Goal: Obtain resource: Download file/media

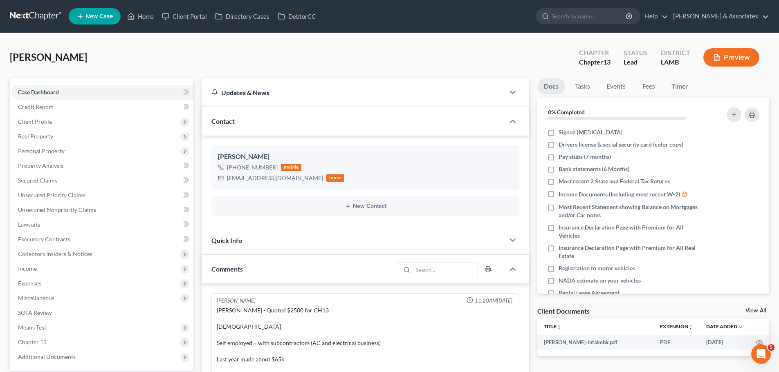
scroll to position [41, 0]
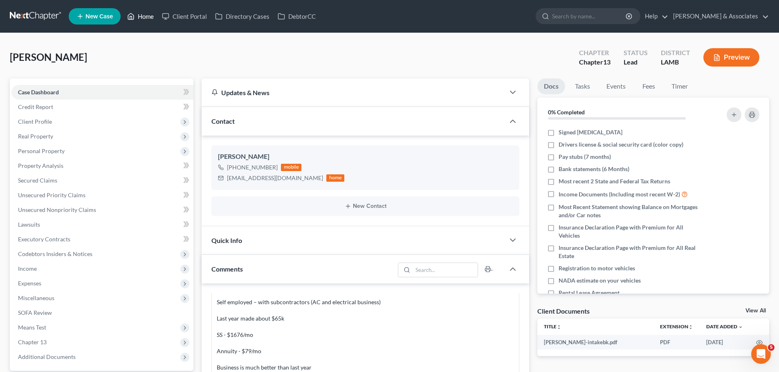
click at [143, 16] on link "Home" at bounding box center [140, 16] width 35 height 15
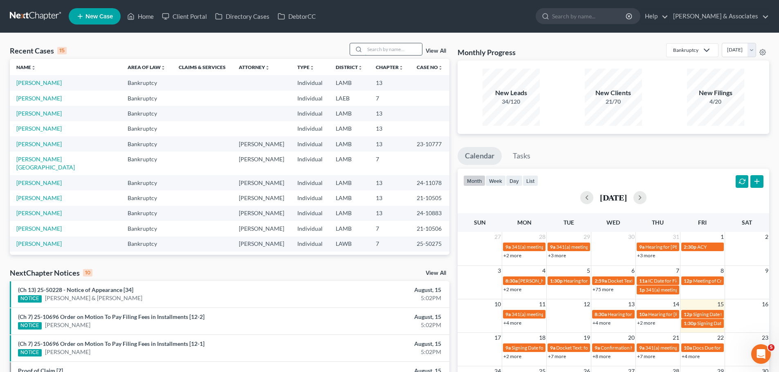
click at [383, 47] on input "search" at bounding box center [393, 49] width 57 height 12
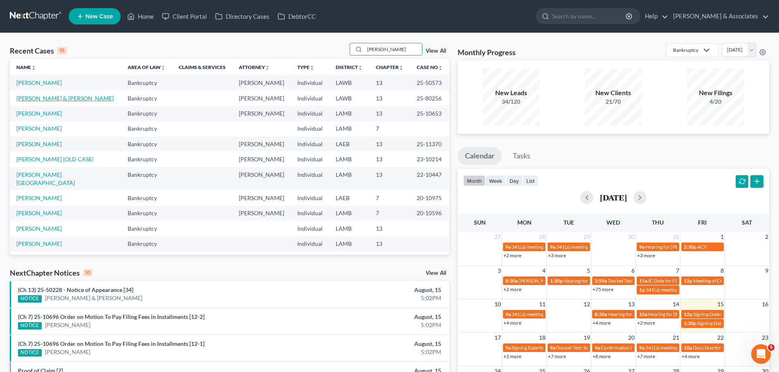
type input "[PERSON_NAME]"
click at [55, 101] on link "[PERSON_NAME] & [PERSON_NAME]" at bounding box center [64, 98] width 97 height 7
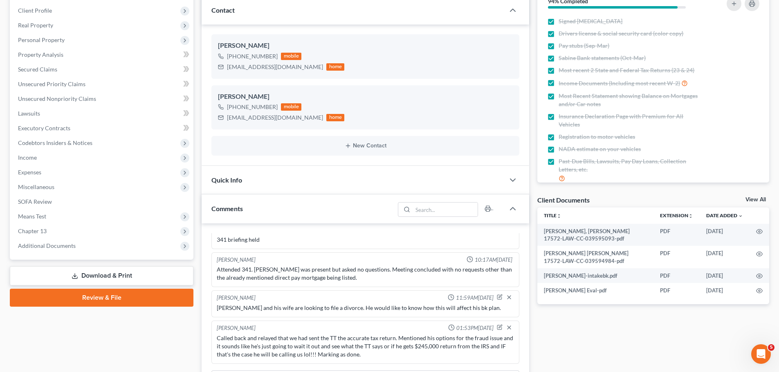
scroll to position [163, 0]
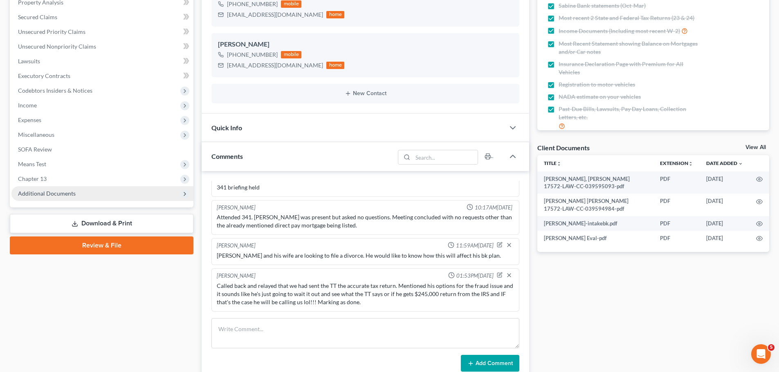
click at [61, 197] on span "Additional Documents" at bounding box center [47, 193] width 58 height 7
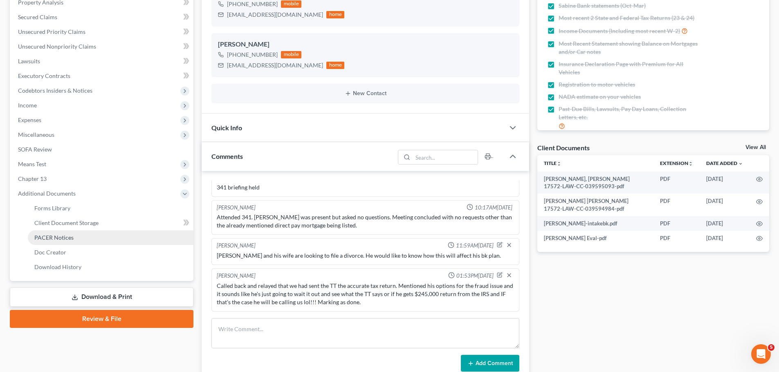
click at [58, 241] on link "PACER Notices" at bounding box center [111, 237] width 166 height 15
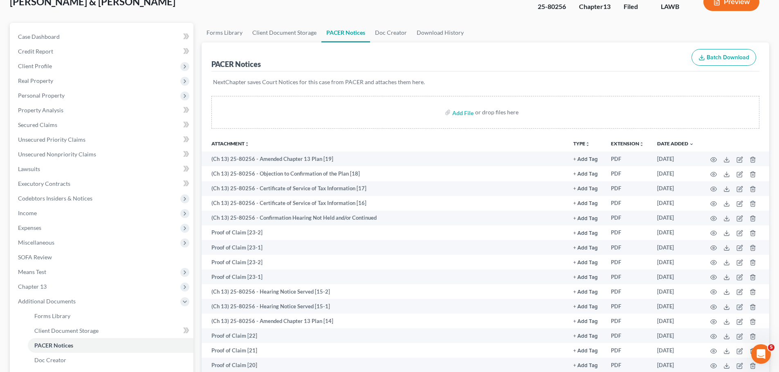
scroll to position [82, 0]
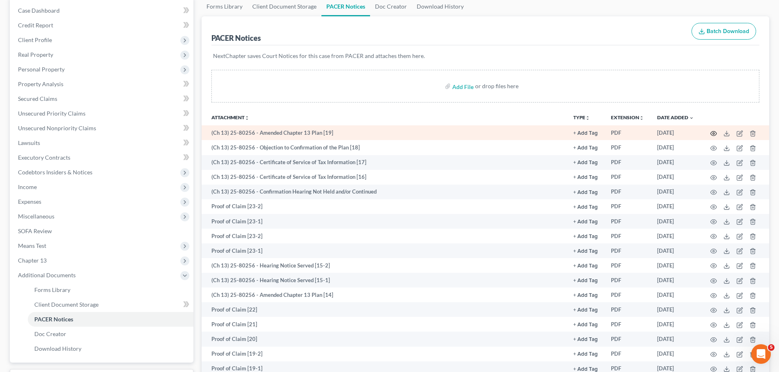
click at [714, 131] on icon "button" at bounding box center [713, 133] width 6 height 4
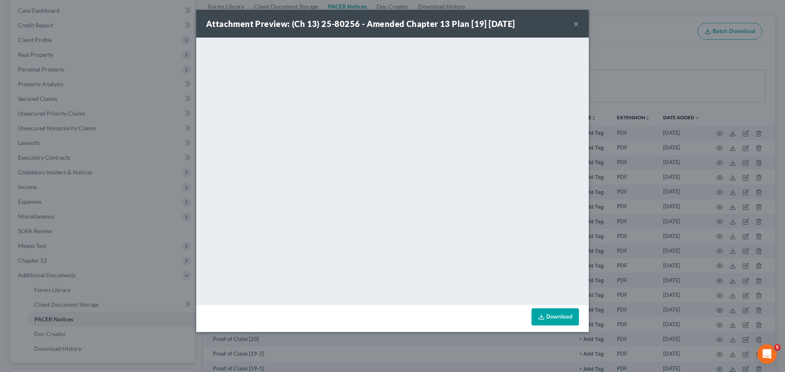
click at [573, 25] on div "Attachment Preview: (Ch 13) 25-80256 - Amended Chapter 13 Plan [19] [DATE] ×" at bounding box center [392, 24] width 392 height 28
click at [579, 22] on div "Attachment Preview: (Ch 13) 25-80256 - Amended Chapter 13 Plan [19] [DATE] ×" at bounding box center [392, 24] width 392 height 28
click at [560, 312] on link "Download" at bounding box center [554, 317] width 47 height 17
click at [575, 23] on button "×" at bounding box center [576, 24] width 6 height 10
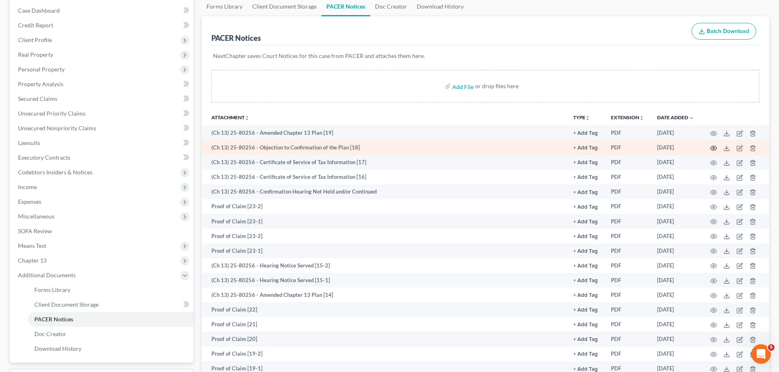
click at [713, 145] on icon "button" at bounding box center [713, 148] width 7 height 7
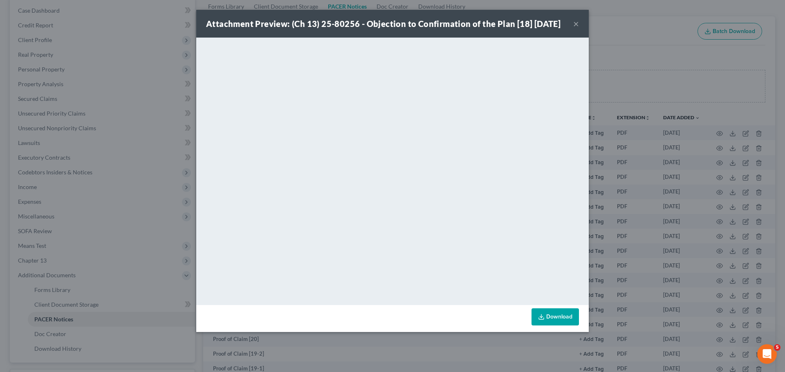
click at [576, 27] on button "×" at bounding box center [576, 24] width 6 height 10
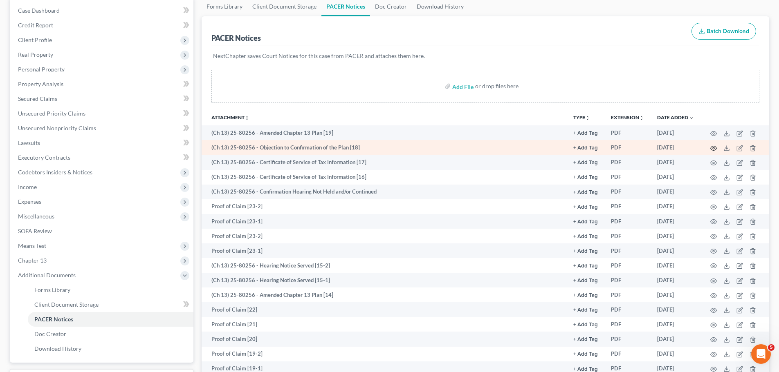
click at [713, 147] on icon "button" at bounding box center [713, 148] width 7 height 7
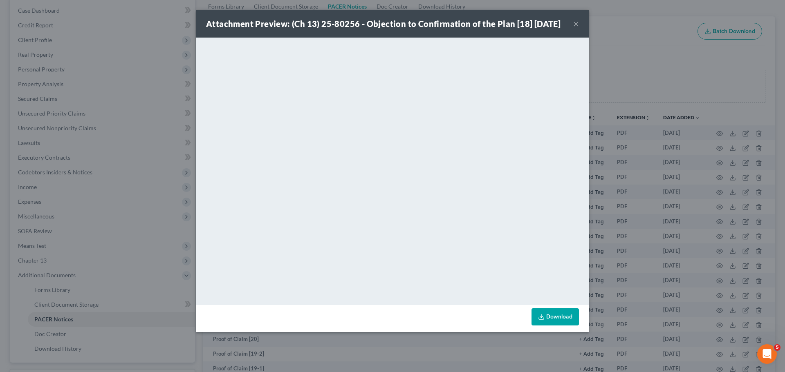
click at [573, 29] on div "Attachment Preview: (Ch 13) 25-80256 - Objection to Confirmation of the Plan [1…" at bounding box center [392, 24] width 392 height 28
click at [578, 29] on button "×" at bounding box center [576, 24] width 6 height 10
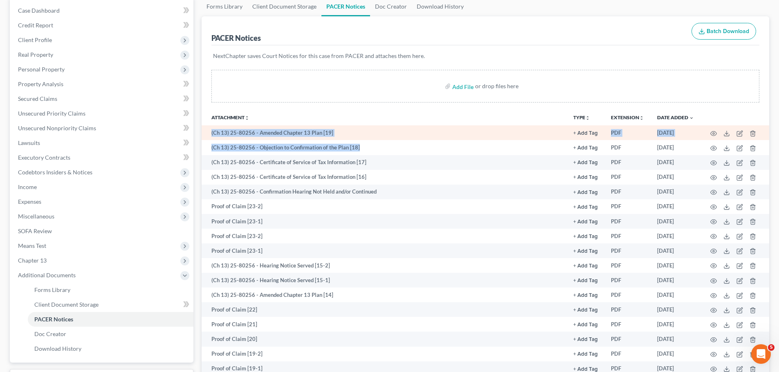
drag, startPoint x: 373, startPoint y: 150, endPoint x: 210, endPoint y: 133, distance: 163.5
copy tbody "(Ch 13) 25-80256 - Amended Chapter 13 Plan [19] + Add Tag Select an option or c…"
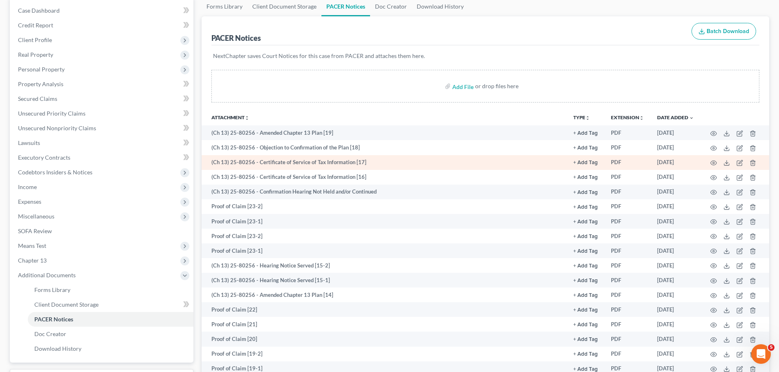
click at [417, 167] on td "(Ch 13) 25-80256 - Certificate of Service of Tax Information [17]" at bounding box center [383, 162] width 365 height 15
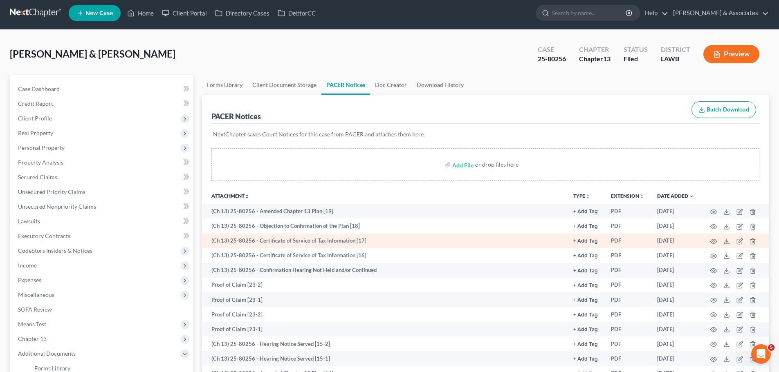
scroll to position [0, 0]
